Goal: Task Accomplishment & Management: Use online tool/utility

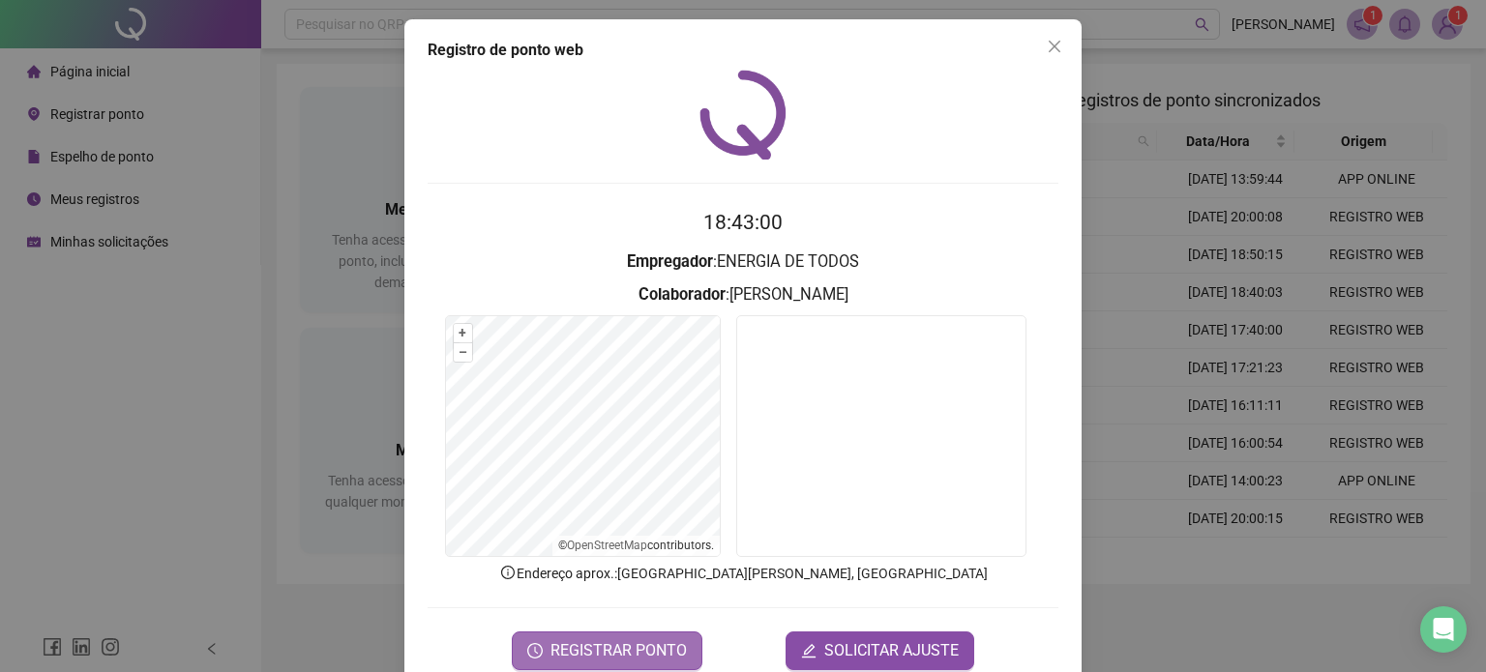
click at [584, 636] on button "REGISTRAR PONTO" at bounding box center [607, 651] width 191 height 39
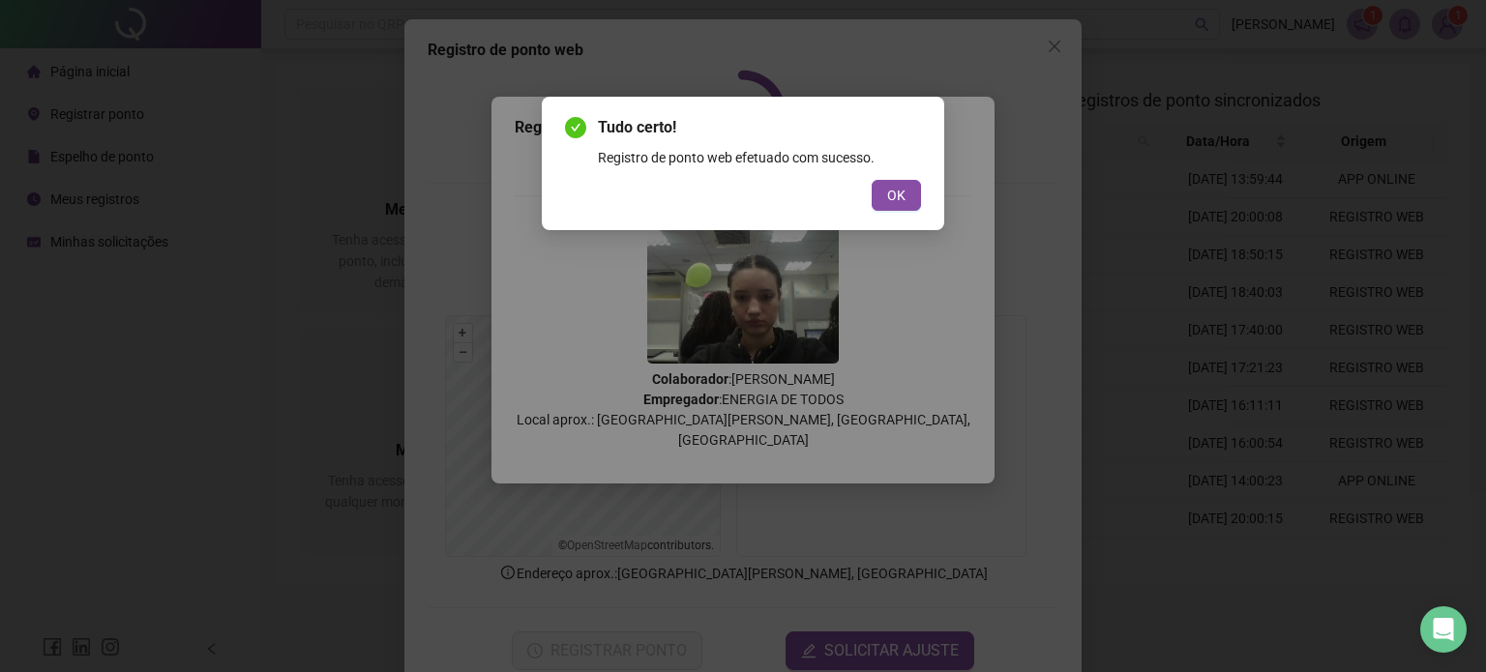
click at [884, 188] on button "OK" at bounding box center [895, 195] width 49 height 31
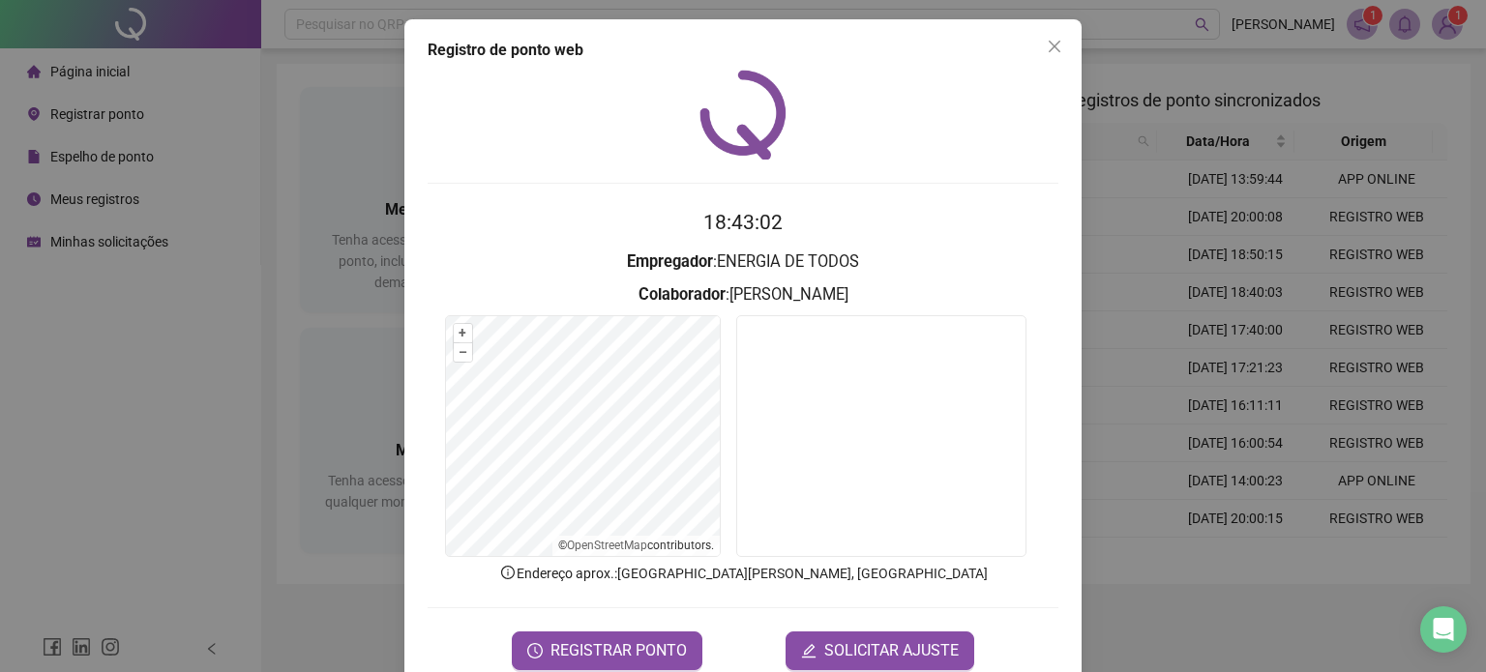
drag, startPoint x: 1046, startPoint y: 44, endPoint x: 1032, endPoint y: 65, distance: 25.0
click at [1046, 49] on icon "close" at bounding box center [1053, 46] width 15 height 15
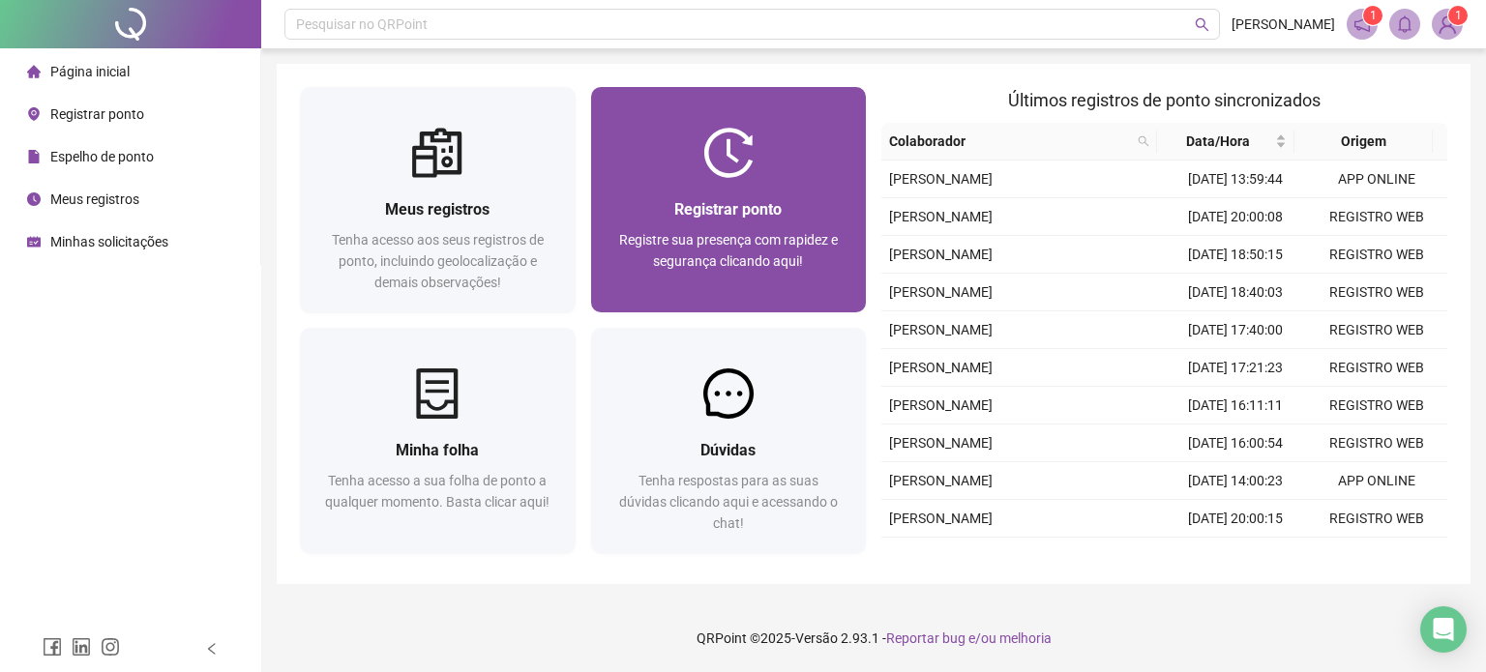
click at [663, 155] on div at bounding box center [729, 153] width 276 height 50
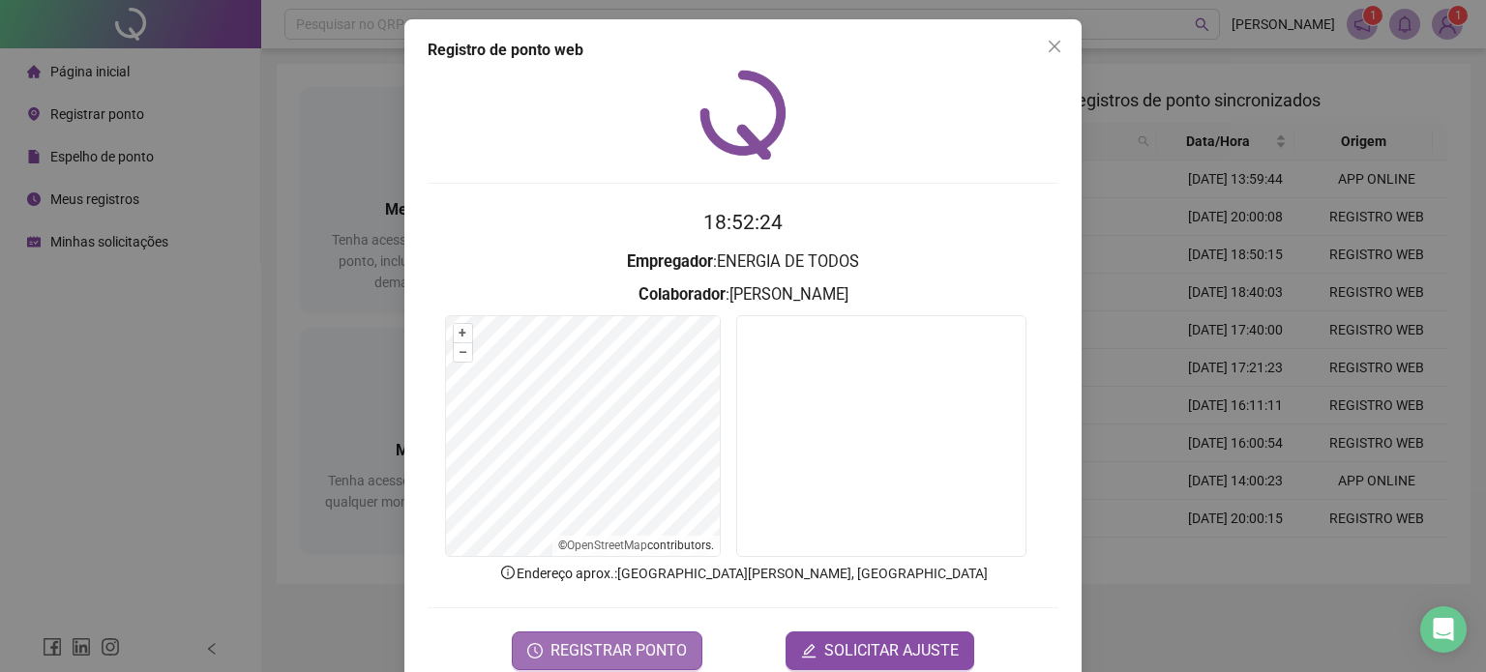
click at [585, 649] on span "REGISTRAR PONTO" at bounding box center [618, 650] width 136 height 23
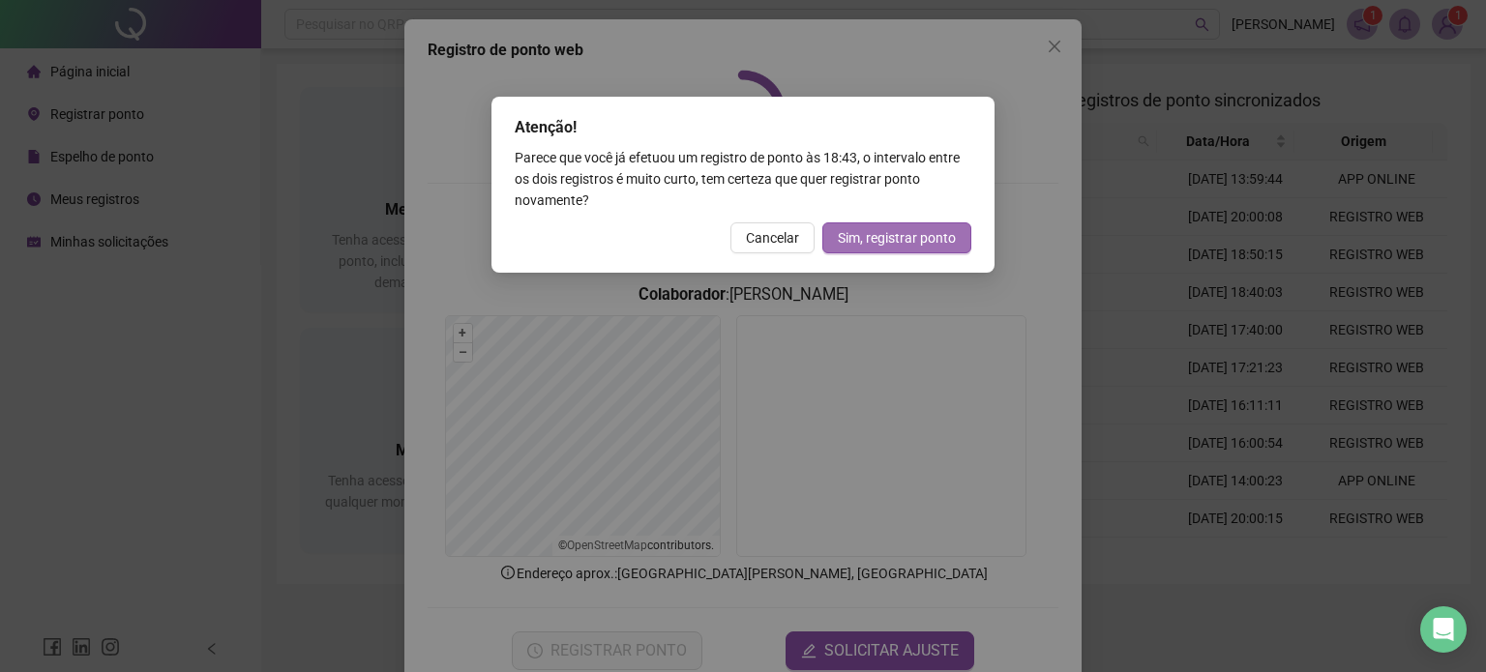
click at [863, 243] on span "Sim, registrar ponto" at bounding box center [897, 237] width 118 height 21
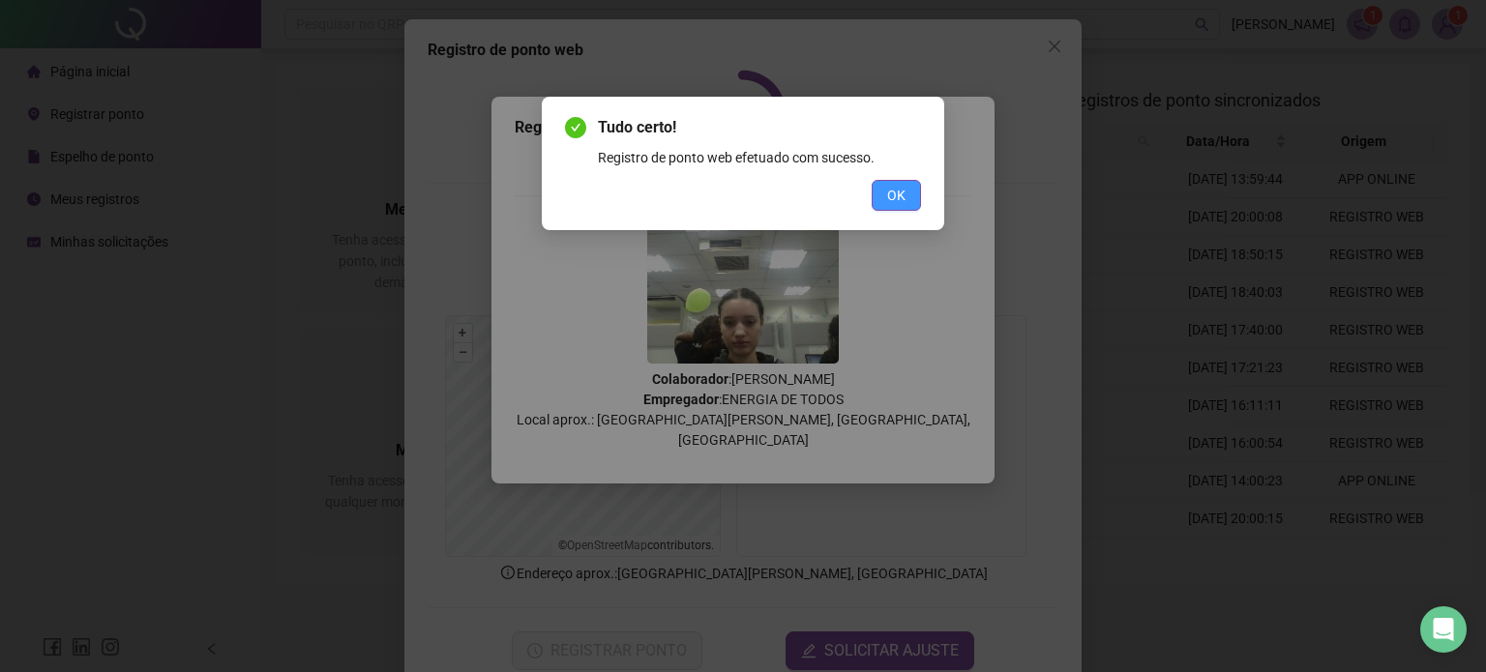
click at [896, 204] on span "OK" at bounding box center [896, 195] width 18 height 21
